Goal: Find specific page/section: Find specific page/section

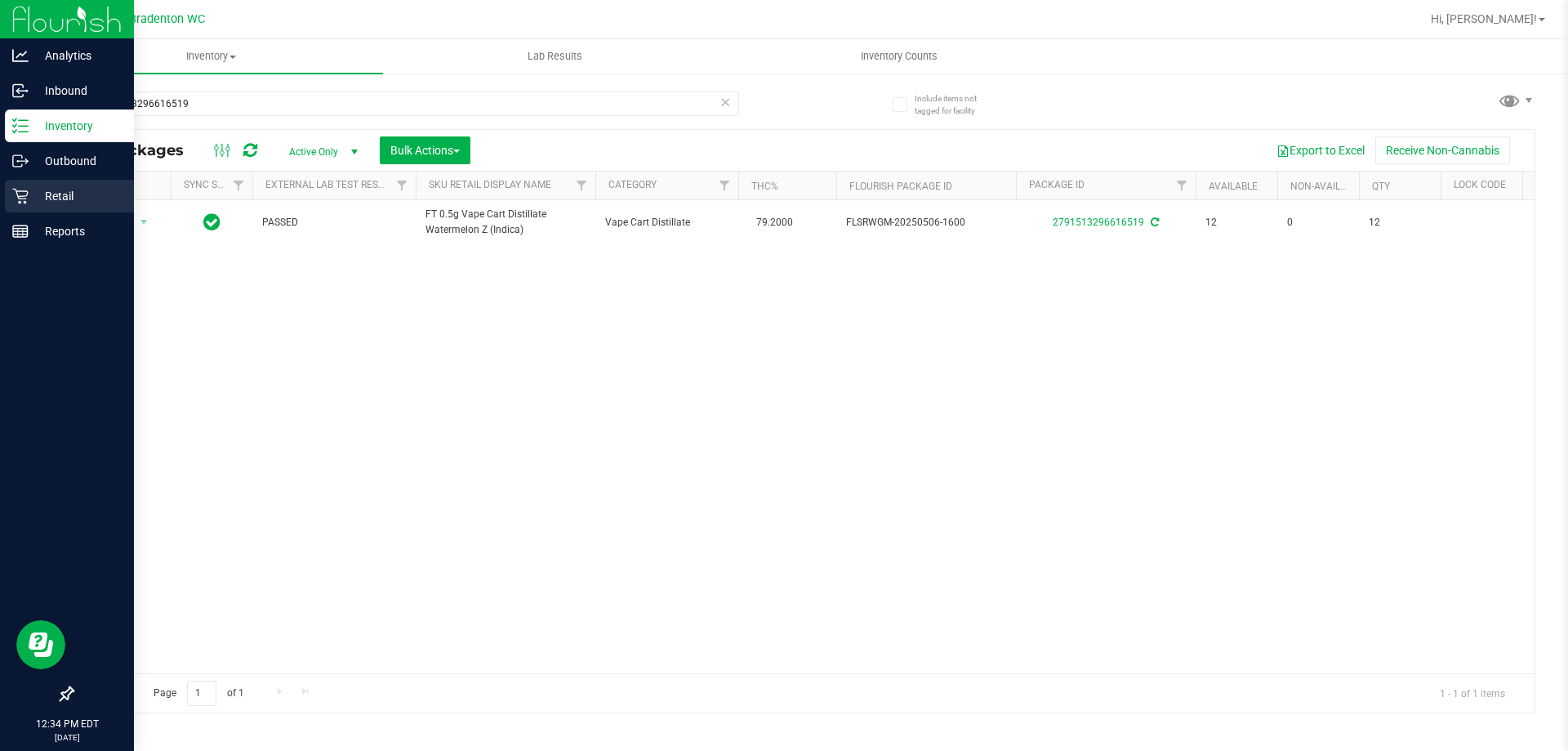
click at [16, 198] on icon at bounding box center [20, 196] width 17 height 17
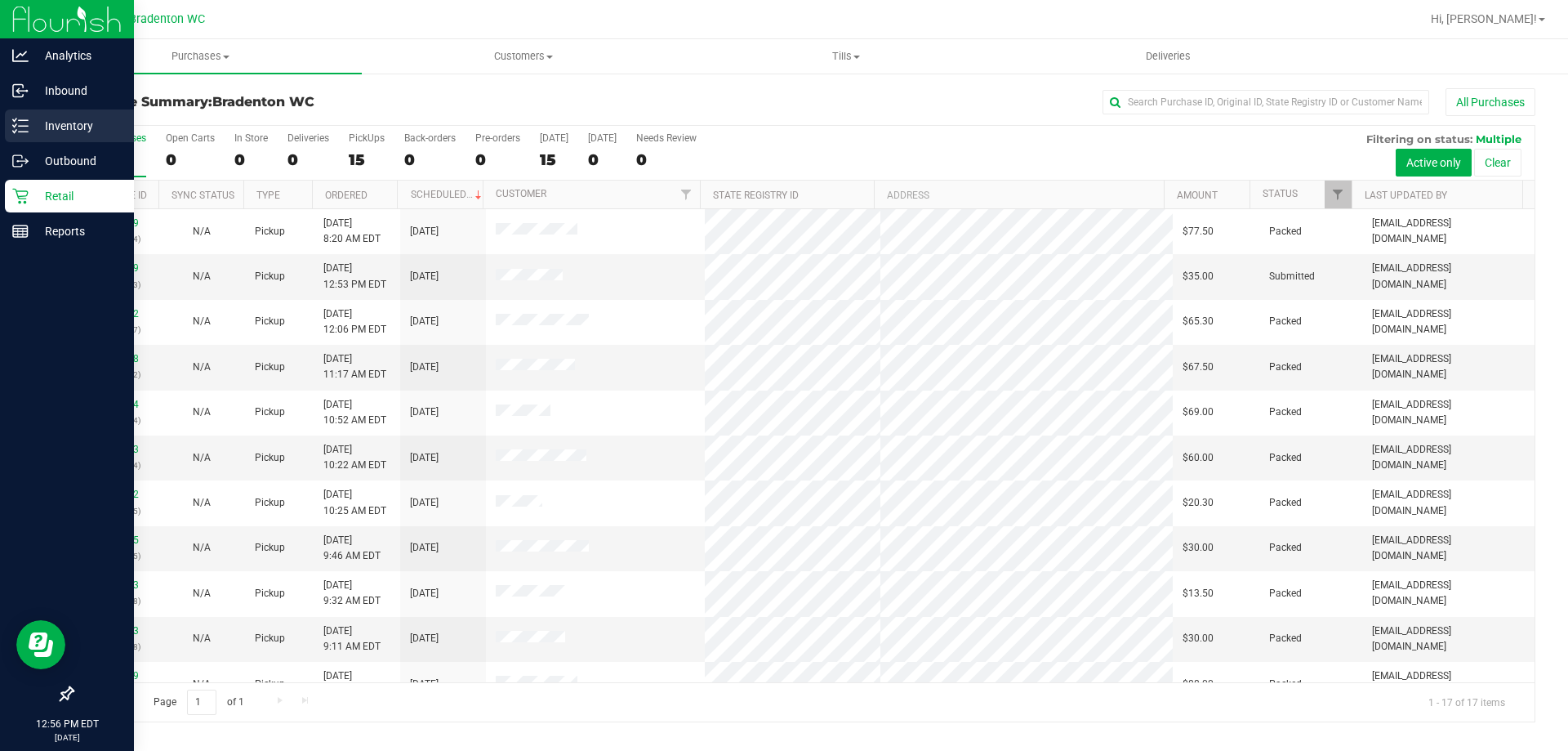
click at [84, 114] on div "Inventory" at bounding box center [69, 125] width 129 height 32
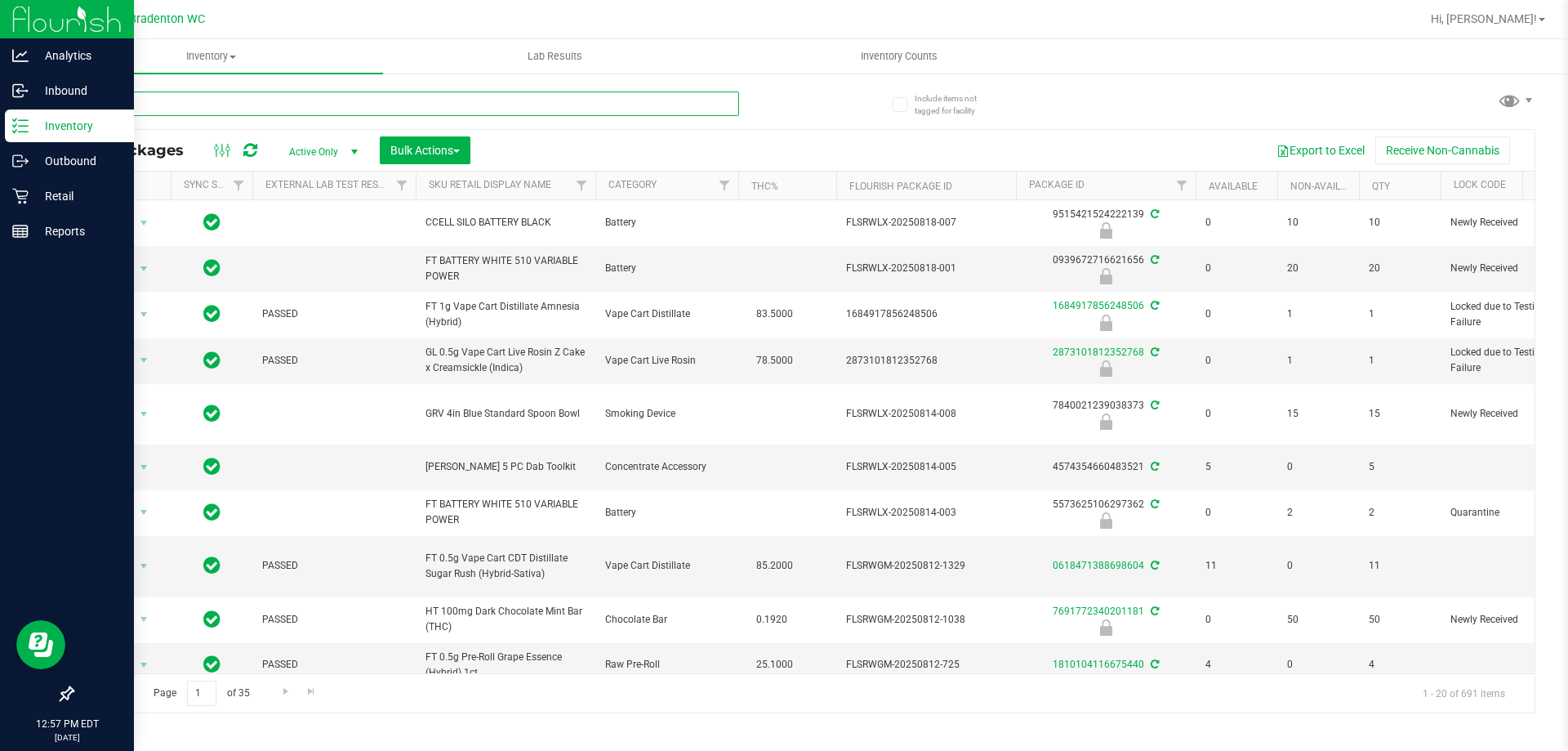
click at [188, 102] on input "text" at bounding box center [405, 103] width 667 height 25
type input "tarus"
